Goal: Task Accomplishment & Management: Use online tool/utility

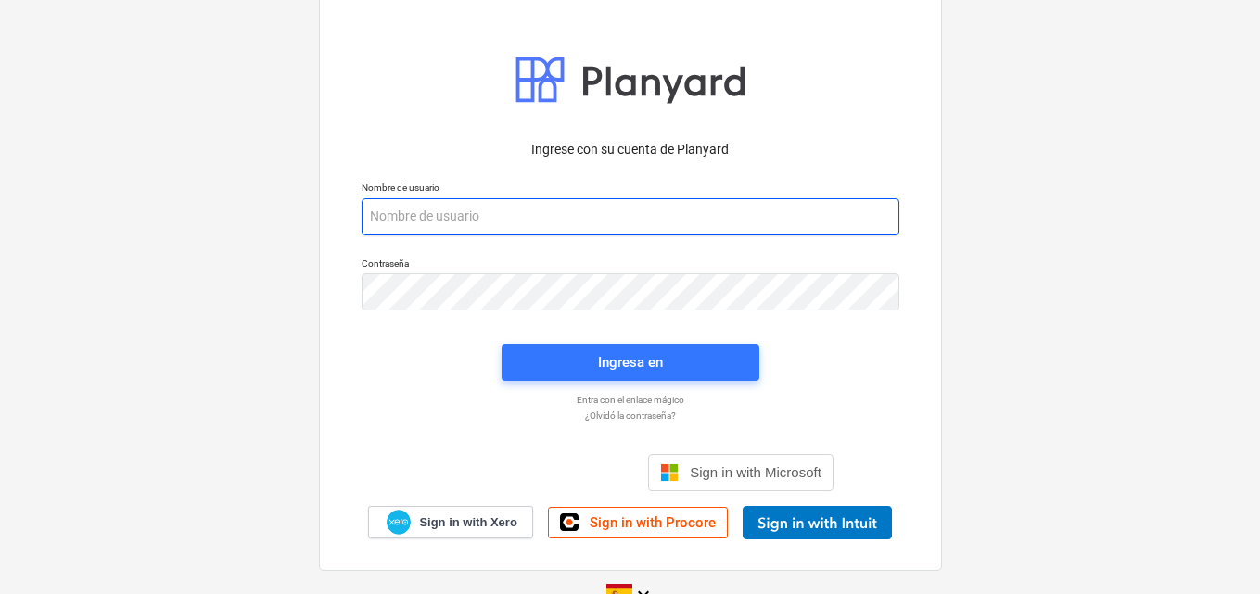
click at [401, 220] on input "email" at bounding box center [631, 216] width 538 height 37
paste input "[EMAIL_ADDRESS][DOMAIN_NAME]"
type input "[EMAIL_ADDRESS][DOMAIN_NAME]"
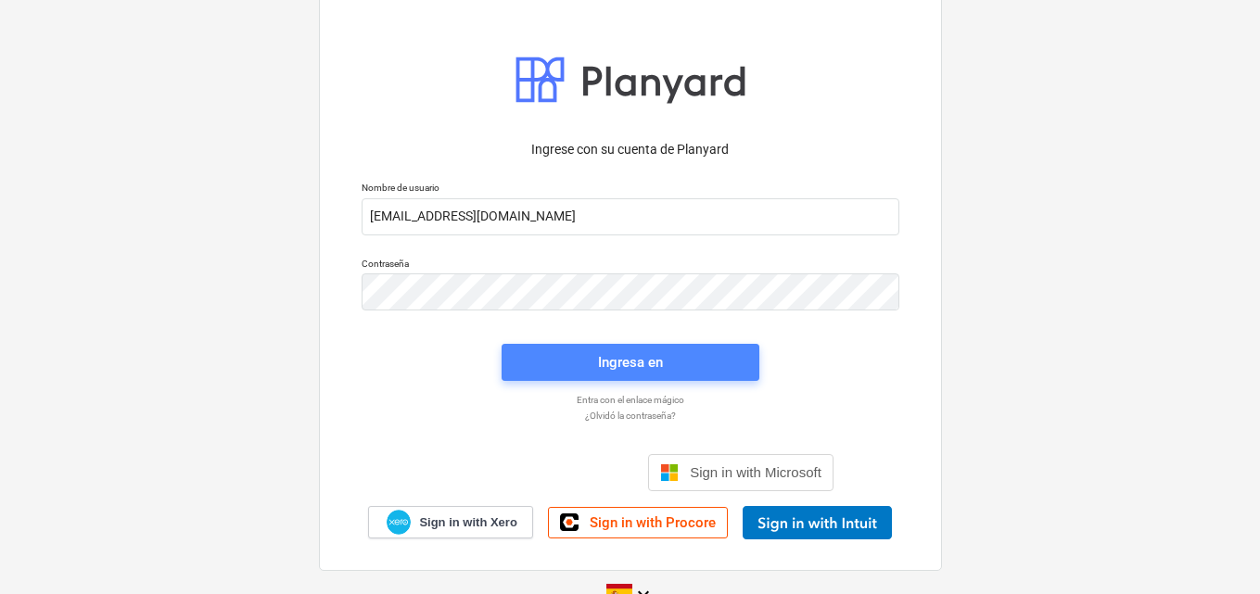
click at [648, 369] on div "Ingresa en" at bounding box center [630, 362] width 65 height 24
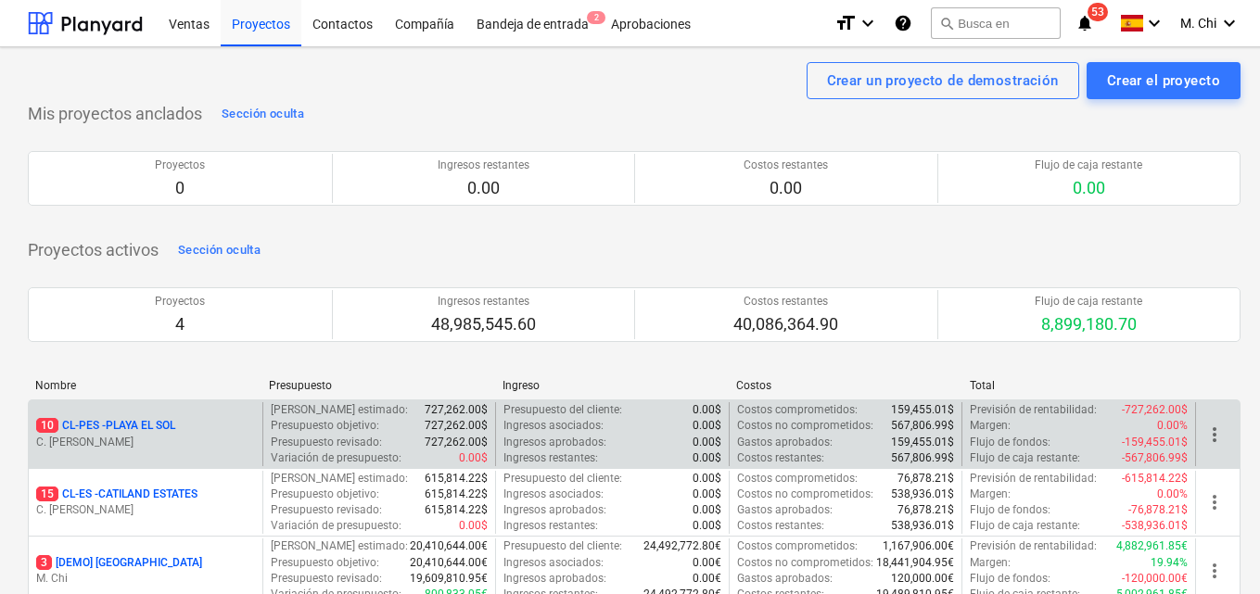
click at [154, 428] on p "10 CL-PES - [GEOGRAPHIC_DATA]" at bounding box center [105, 426] width 139 height 16
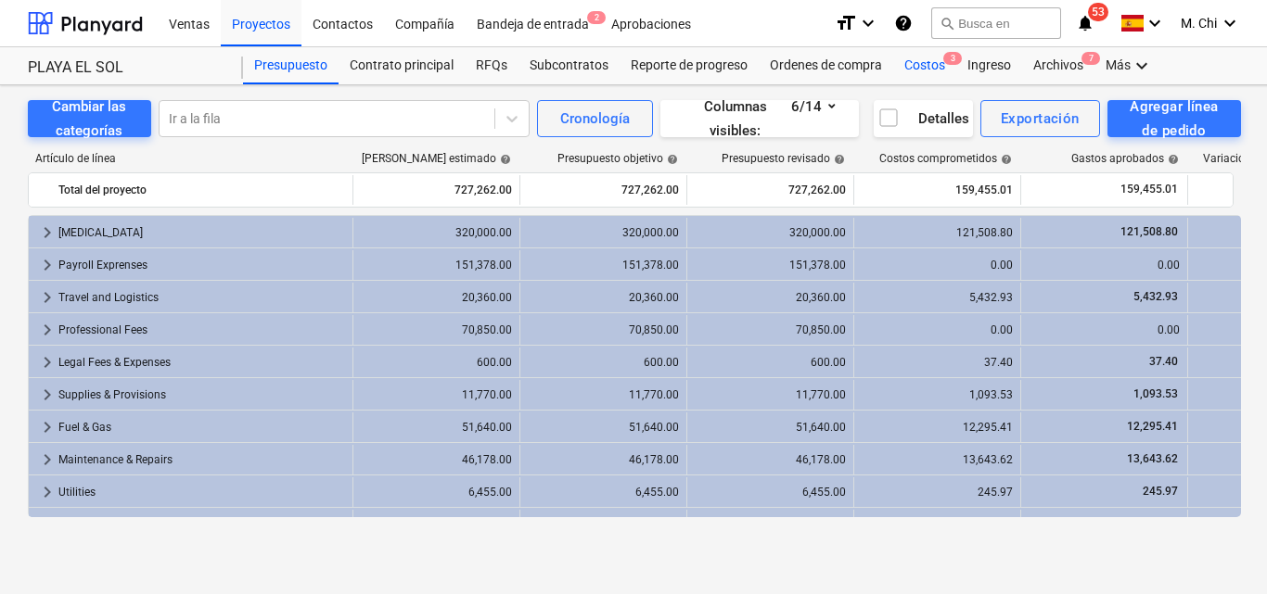
click at [939, 62] on div "Costos 3" at bounding box center [924, 65] width 63 height 37
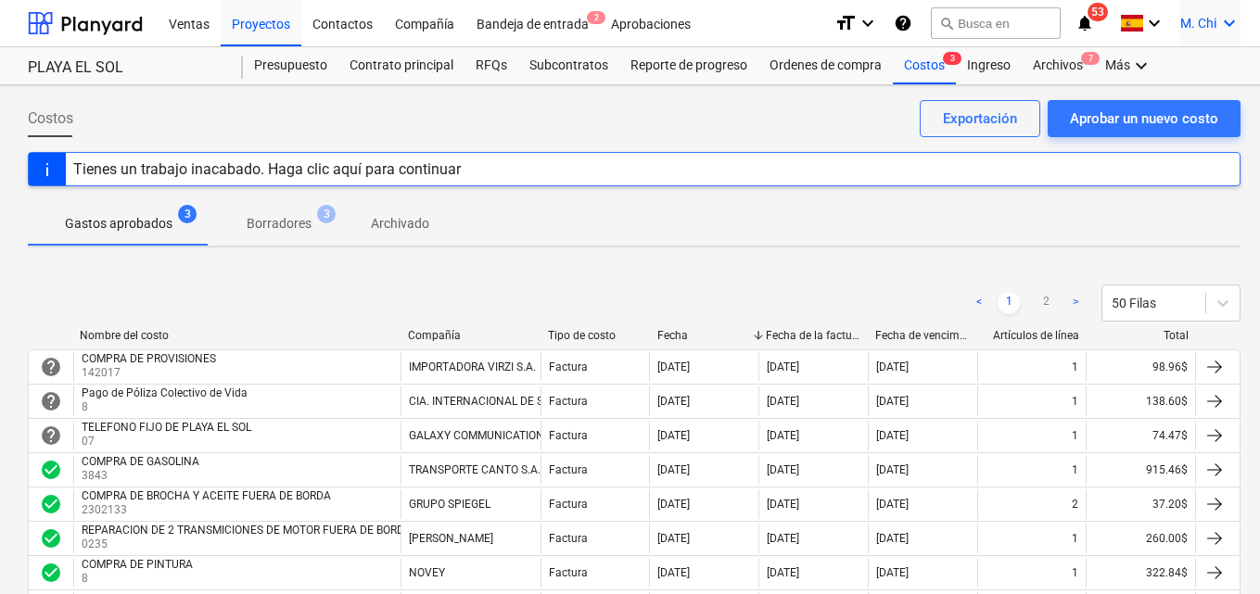
click at [1227, 24] on icon "keyboard_arrow_down" at bounding box center [1229, 23] width 22 height 22
click at [1187, 103] on div "Desconecta." at bounding box center [1184, 102] width 111 height 30
